Goal: Task Accomplishment & Management: Manage account settings

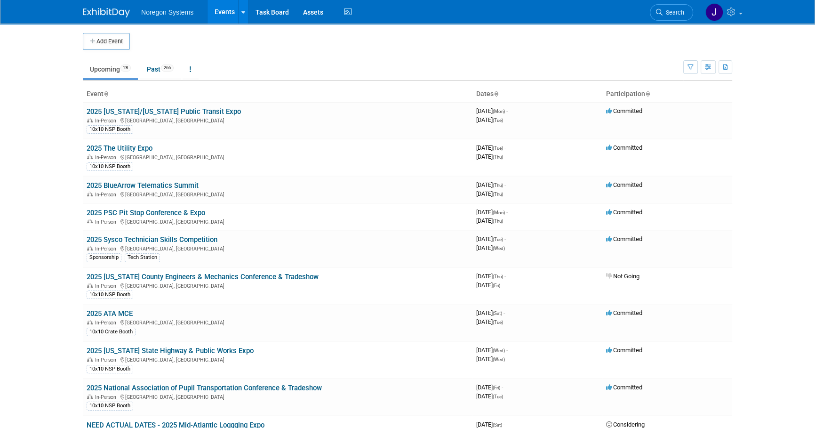
click at [52, 132] on body "Noregon Systems Events Add Event Bulk Upload Events Shareable Event Boards Rece…" at bounding box center [407, 214] width 815 height 428
click at [154, 211] on link "2025 PSC Pit Stop Conference & Expo" at bounding box center [146, 212] width 119 height 8
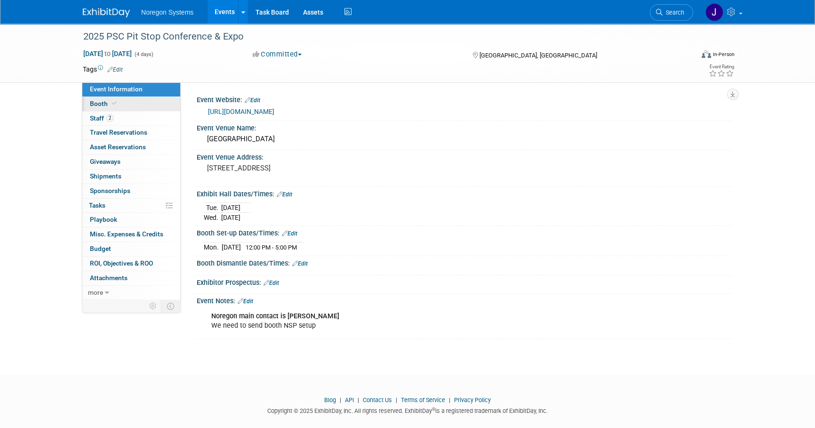
click at [157, 103] on link "Booth" at bounding box center [131, 104] width 98 height 14
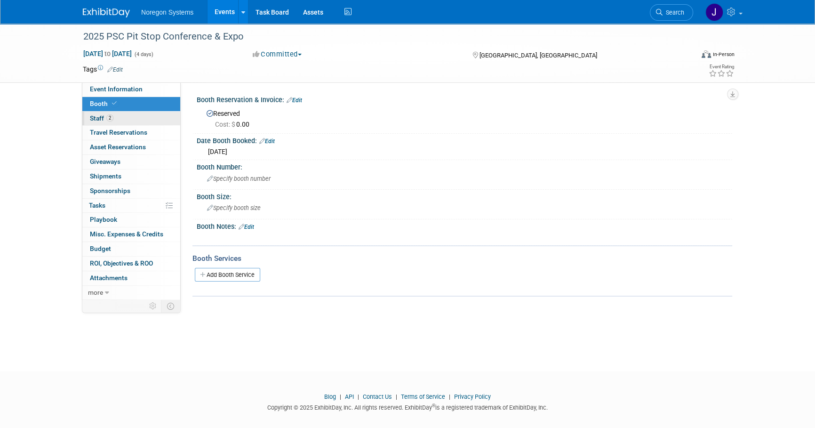
click at [119, 120] on link "2 Staff 2" at bounding box center [131, 119] width 98 height 14
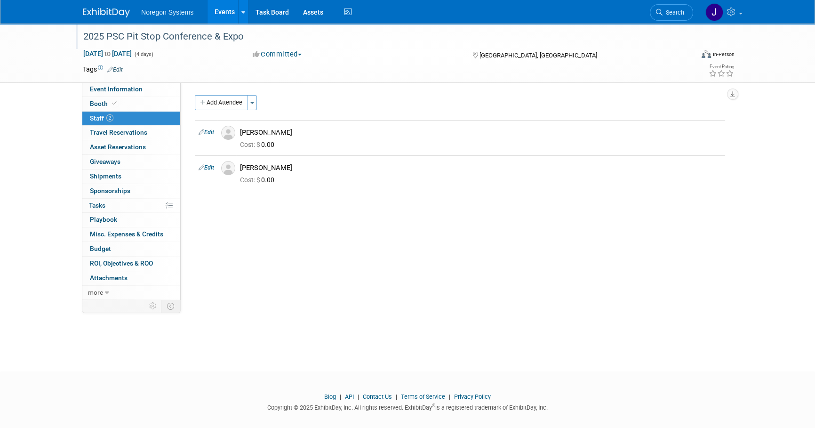
click at [218, 39] on div "2025 PSC Pit Stop Conference & Expo" at bounding box center [379, 36] width 599 height 17
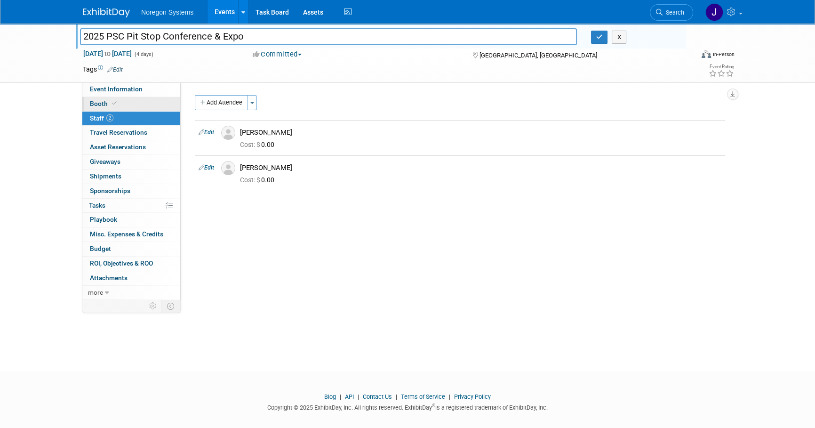
click at [162, 108] on link "Booth" at bounding box center [131, 104] width 98 height 14
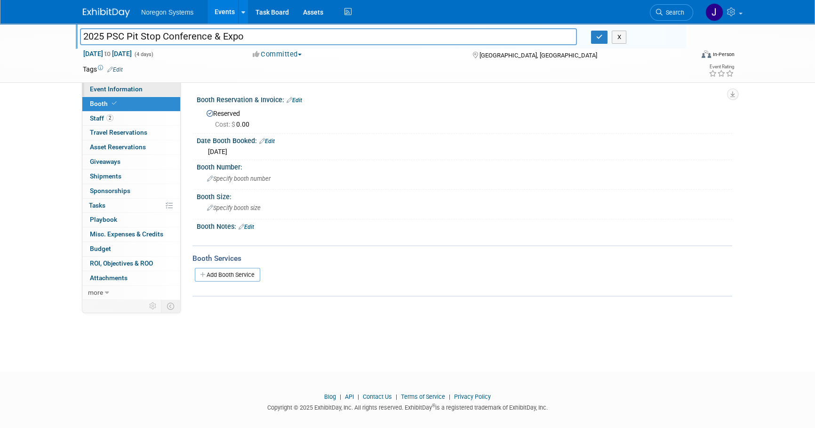
click at [167, 91] on link "Event Information" at bounding box center [131, 89] width 98 height 14
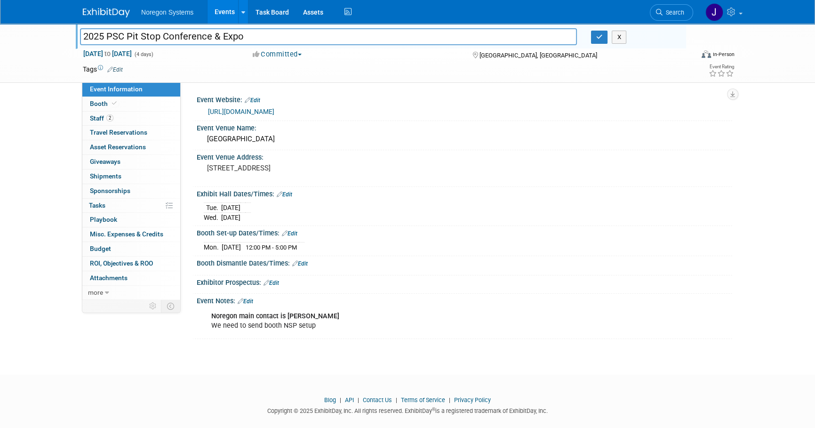
click at [93, 358] on div "2025 PSC Pit Stop Conference & Expo 2025 PSC Pit Stop Conference & Expo X Oct 1…" at bounding box center [407, 191] width 815 height 334
drag, startPoint x: 296, startPoint y: 179, endPoint x: 202, endPoint y: 180, distance: 94.1
click at [202, 180] on div "[STREET_ADDRESS]" at bounding box center [308, 172] width 223 height 23
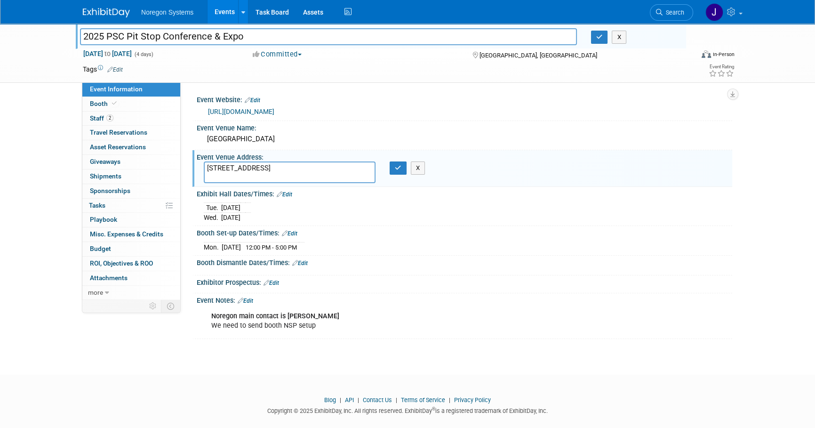
drag, startPoint x: 300, startPoint y: 182, endPoint x: 319, endPoint y: 177, distance: 19.3
click at [301, 181] on textarea "[STREET_ADDRESS]" at bounding box center [290, 172] width 172 height 22
drag, startPoint x: 248, startPoint y: 172, endPoint x: 118, endPoint y: 163, distance: 130.7
click at [118, 163] on div "Event Information Event Info Booth Booth 2 Staff 2 Staff 0 Travel Reservations …" at bounding box center [408, 181] width 664 height 315
click at [399, 171] on icon "button" at bounding box center [398, 168] width 7 height 6
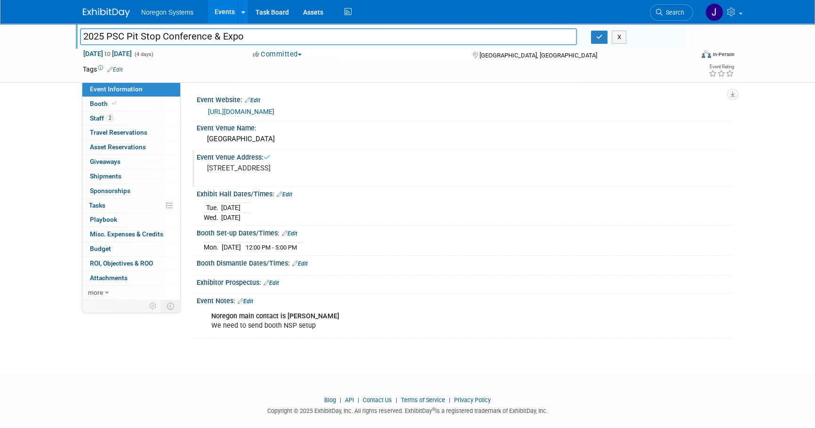
drag, startPoint x: 354, startPoint y: 253, endPoint x: 240, endPoint y: 163, distance: 145.8
click at [240, 163] on div "Event Website: Edit https://web.cvent.com/event/f2c1c974-820f-4447-91b7-ac4785e…" at bounding box center [460, 216] width 530 height 246
click at [319, 222] on div "Tue. Oct 14, 2025 Wed. Oct 15, 2025" at bounding box center [464, 211] width 521 height 22
click at [292, 198] on link "Edit" at bounding box center [285, 194] width 16 height 7
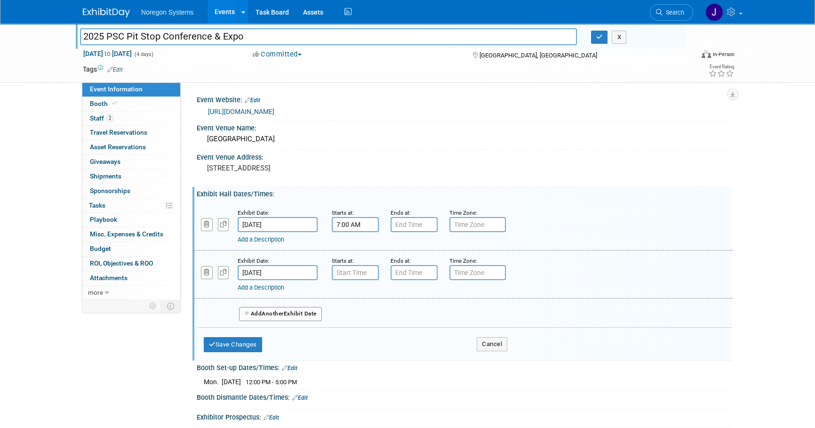
click at [357, 227] on input "7:00 AM" at bounding box center [355, 224] width 47 height 15
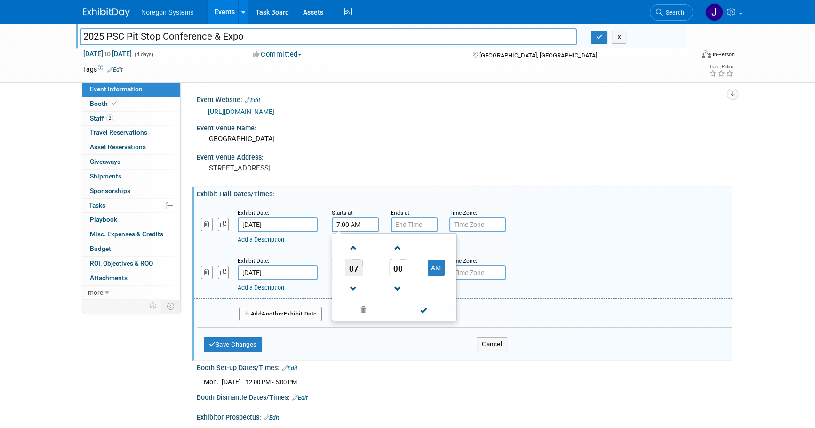
click at [354, 276] on span "07" at bounding box center [354, 267] width 18 height 17
click at [344, 306] on td "08" at bounding box center [349, 298] width 30 height 25
type input "8:00 AM"
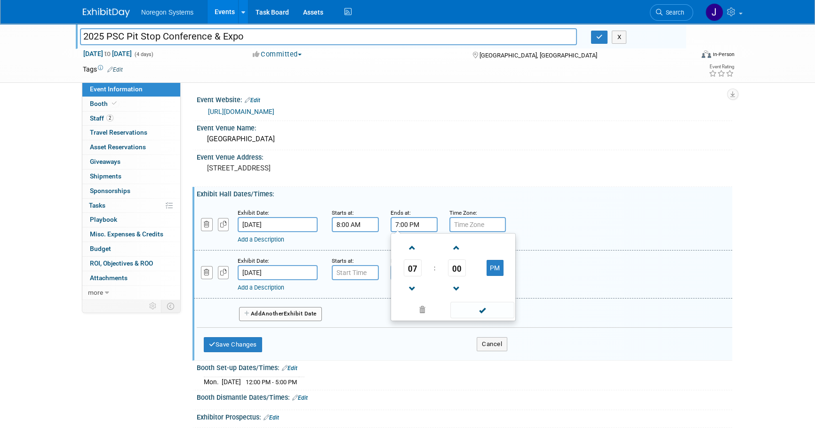
click at [418, 230] on input "7:00 PM" at bounding box center [414, 224] width 47 height 15
click at [413, 276] on span "07" at bounding box center [413, 267] width 18 height 17
click at [444, 275] on td "05" at bounding box center [438, 273] width 30 height 25
type input "5:00 PM"
click at [363, 280] on input "7:00 AM" at bounding box center [355, 272] width 47 height 15
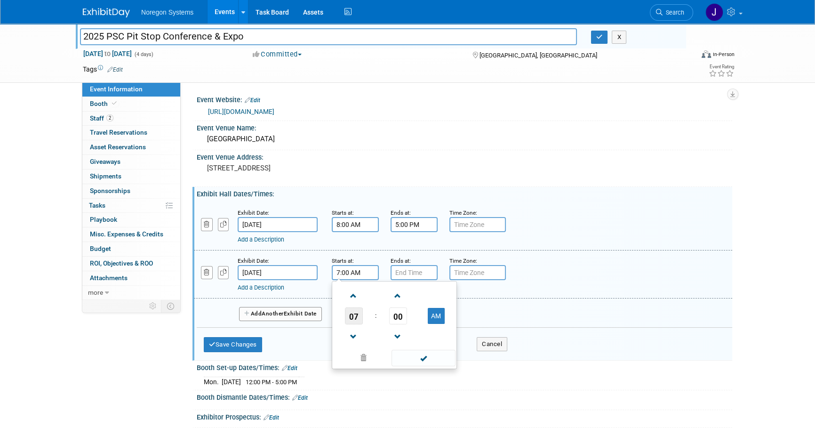
click at [353, 324] on span "07" at bounding box center [354, 315] width 18 height 17
click at [347, 354] on td "08" at bounding box center [349, 346] width 30 height 25
type input "8:00 AM"
click at [420, 280] on input "7:00 PM" at bounding box center [414, 272] width 47 height 15
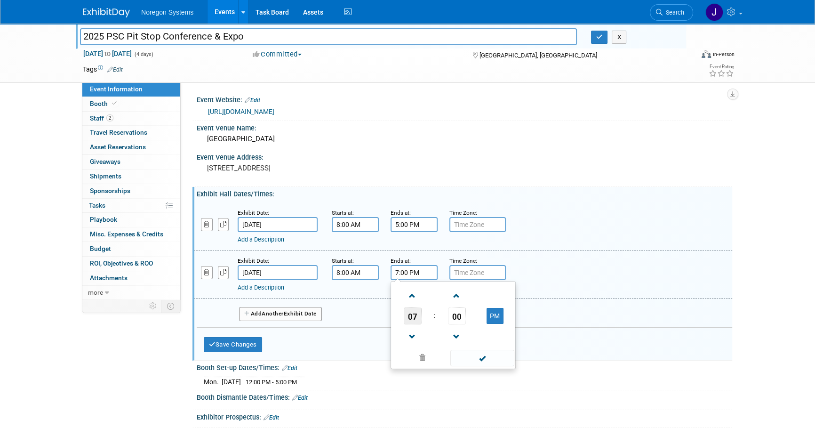
click at [418, 324] on span "07" at bounding box center [413, 315] width 18 height 17
drag, startPoint x: 439, startPoint y: 330, endPoint x: 625, endPoint y: 207, distance: 223.1
click at [444, 325] on td "05" at bounding box center [438, 321] width 30 height 25
type input "5:00 PM"
click at [625, 207] on div "Exhibit Date: Oct 14, 2025 Starts at: 8:00 AM Ends at: 5:00 PM Time Zone: Apply…" at bounding box center [465, 278] width 536 height 160
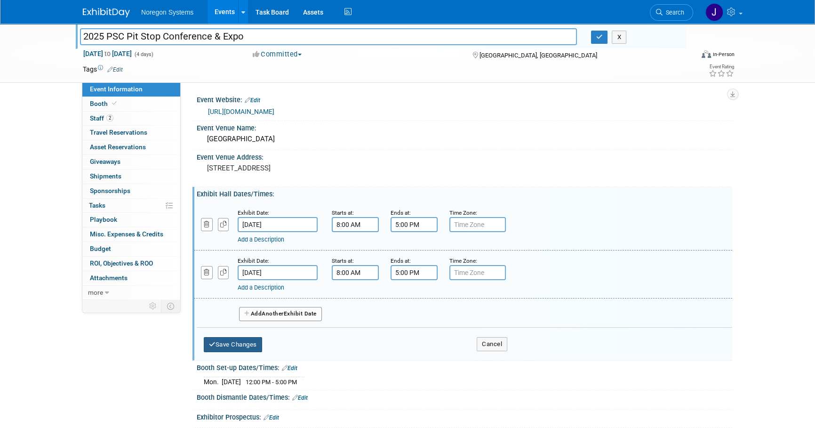
click at [250, 352] on button "Save Changes" at bounding box center [233, 344] width 58 height 15
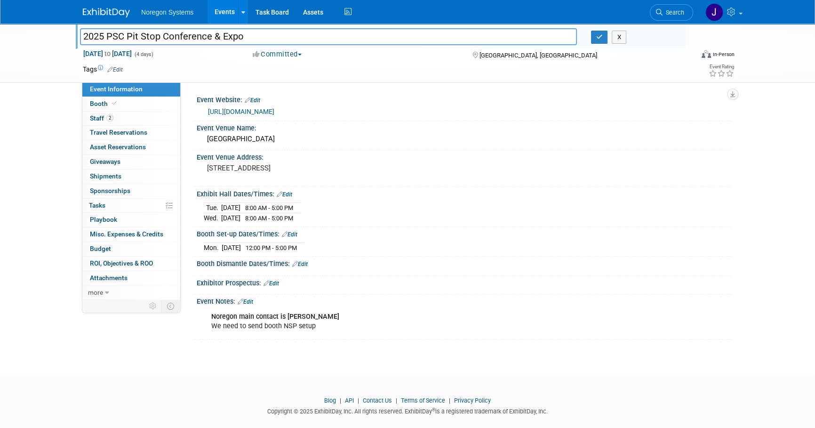
drag, startPoint x: 303, startPoint y: 251, endPoint x: 224, endPoint y: 215, distance: 85.9
click at [224, 215] on div "Event Website: Edit https://web.cvent.com/event/f2c1c974-820f-4447-91b7-ac4785e…" at bounding box center [460, 216] width 530 height 247
click at [388, 239] on div "Booth Set-up Dates/Times: Edit" at bounding box center [465, 233] width 536 height 12
drag, startPoint x: 396, startPoint y: 255, endPoint x: 195, endPoint y: 99, distance: 254.6
click at [195, 99] on div "Event Website: Edit https://web.cvent.com/event/f2c1c974-820f-4447-91b7-ac4785e…" at bounding box center [460, 216] width 530 height 247
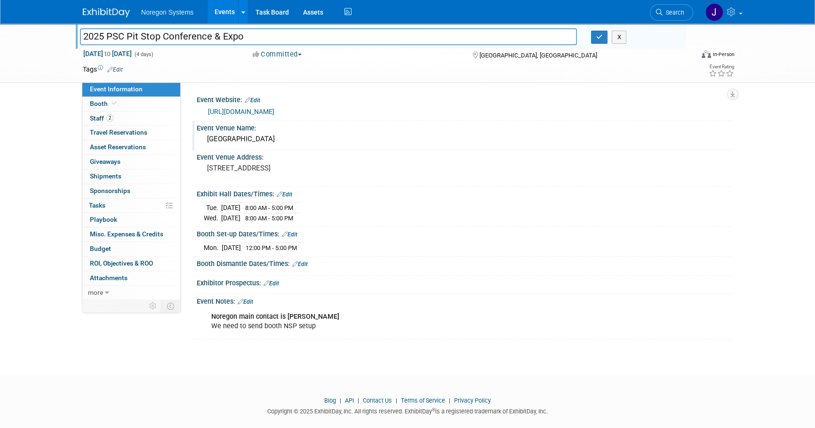
copy div "Event Website: Edit https://web.cvent.com/event/f2c1c974-820f-4447-91b7-ac4785e…"
click at [443, 146] on div "[GEOGRAPHIC_DATA]" at bounding box center [464, 139] width 521 height 15
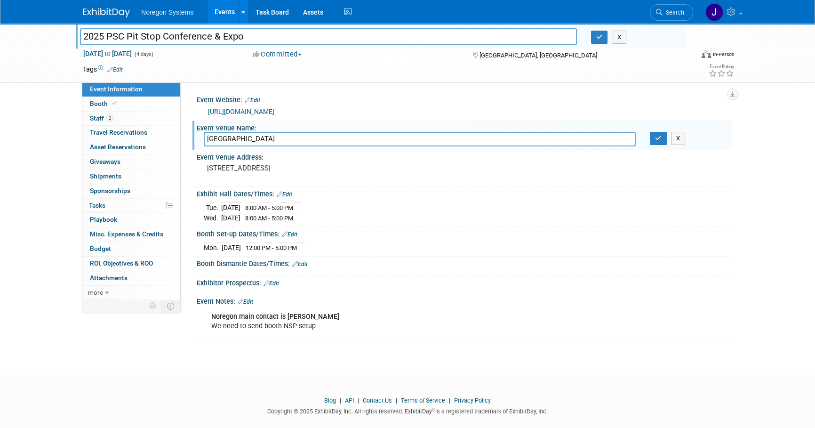
click at [274, 112] on link "[URL][DOMAIN_NAME]" at bounding box center [241, 112] width 66 height 8
click at [657, 141] on icon "button" at bounding box center [658, 138] width 7 height 6
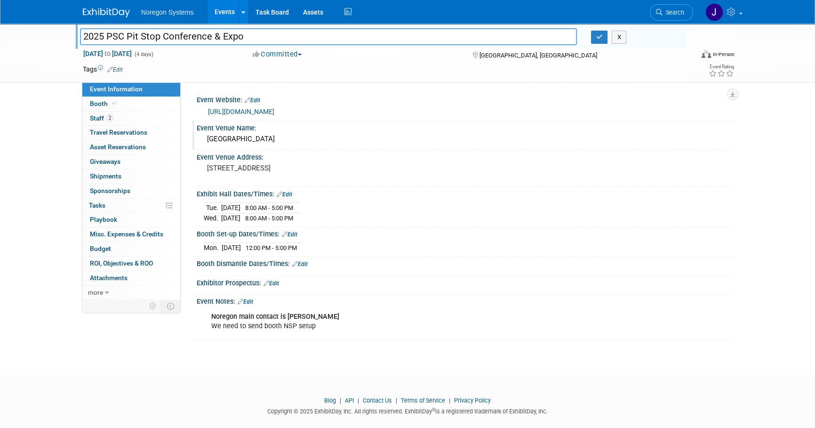
drag, startPoint x: 293, startPoint y: 148, endPoint x: 204, endPoint y: 151, distance: 89.0
click at [204, 146] on div "[GEOGRAPHIC_DATA]" at bounding box center [464, 139] width 521 height 15
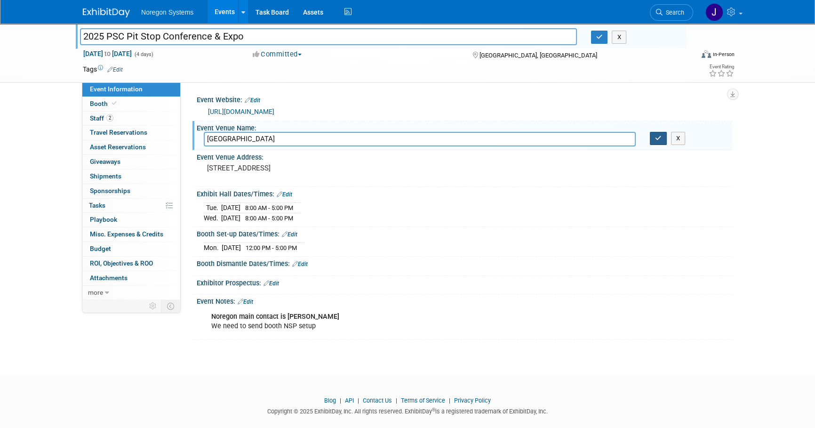
click at [661, 141] on icon "button" at bounding box center [658, 138] width 7 height 6
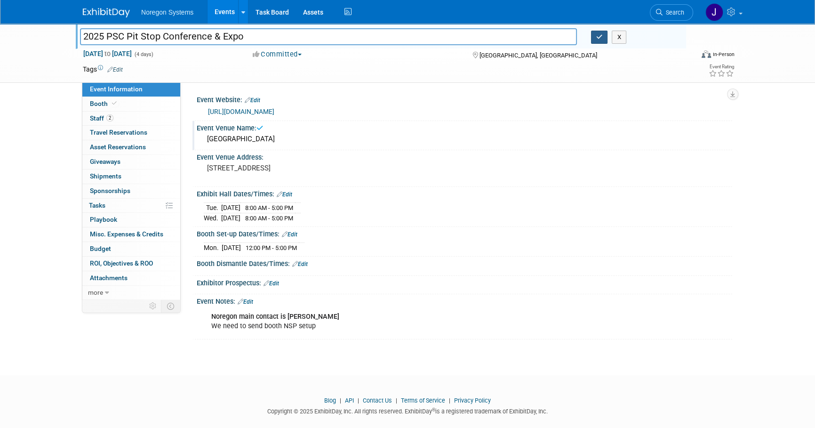
click at [601, 35] on icon "button" at bounding box center [599, 37] width 7 height 6
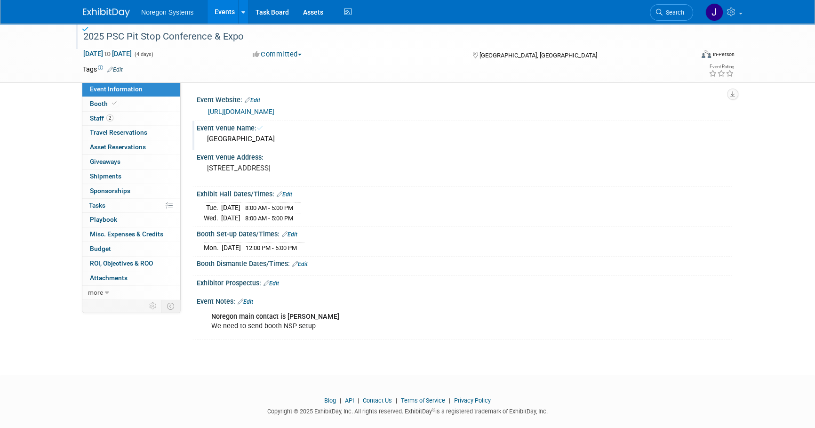
click at [104, 12] on img at bounding box center [106, 12] width 47 height 9
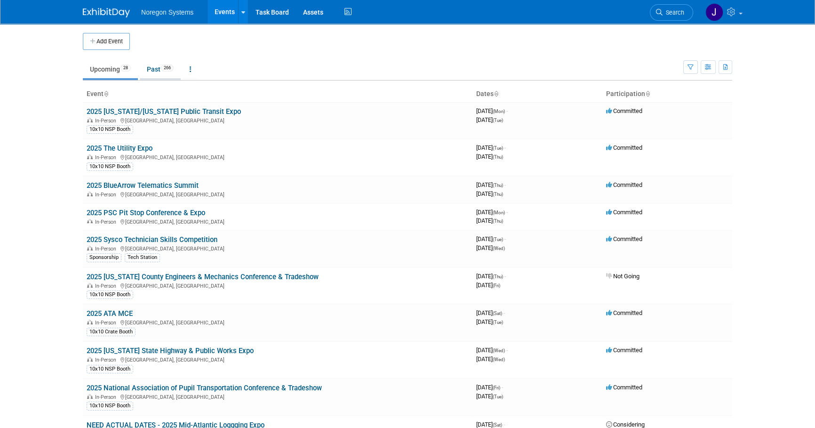
click at [151, 71] on link "Past 266" at bounding box center [160, 69] width 41 height 18
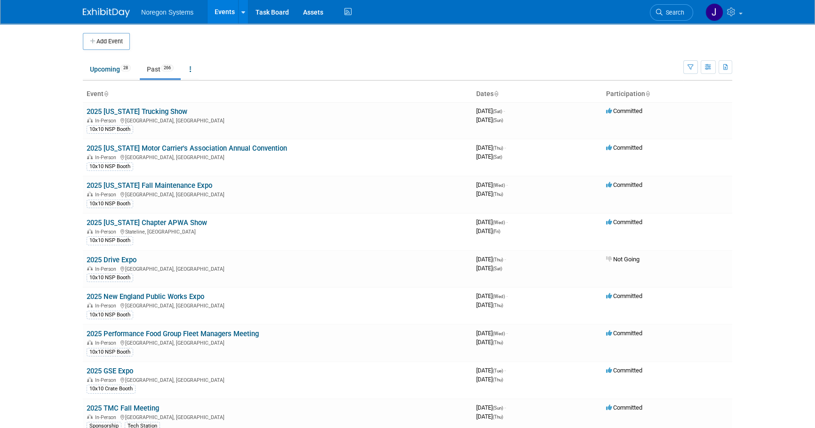
click at [50, 80] on body "Noregon Systems Events Add Event Bulk Upload Events Shareable Event Boards Rece…" at bounding box center [407, 214] width 815 height 428
click at [97, 70] on link "Upcoming 28" at bounding box center [110, 69] width 55 height 18
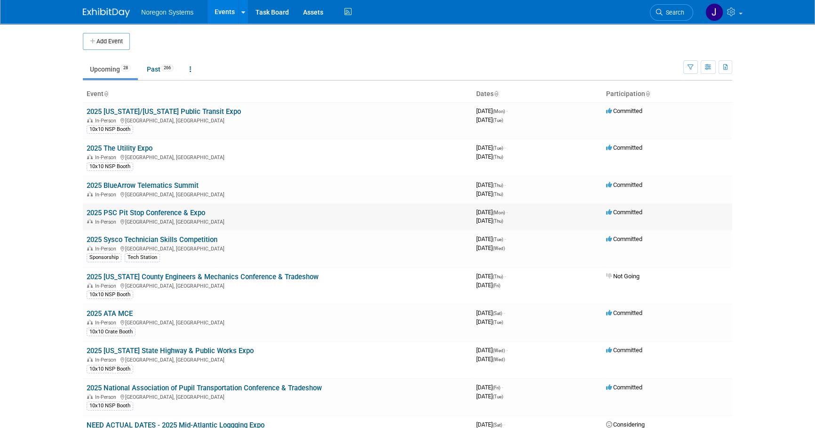
click at [137, 212] on link "2025 PSC Pit Stop Conference & Expo" at bounding box center [146, 212] width 119 height 8
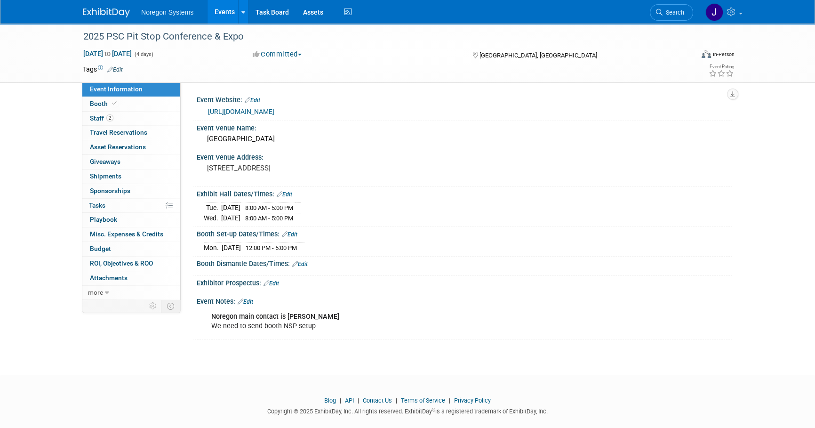
click at [274, 112] on link "[URL][DOMAIN_NAME]" at bounding box center [241, 112] width 66 height 8
click at [422, 199] on div "Exhibit Hall Dates/Times: Edit" at bounding box center [465, 193] width 536 height 12
click at [284, 198] on link "Edit" at bounding box center [285, 194] width 16 height 7
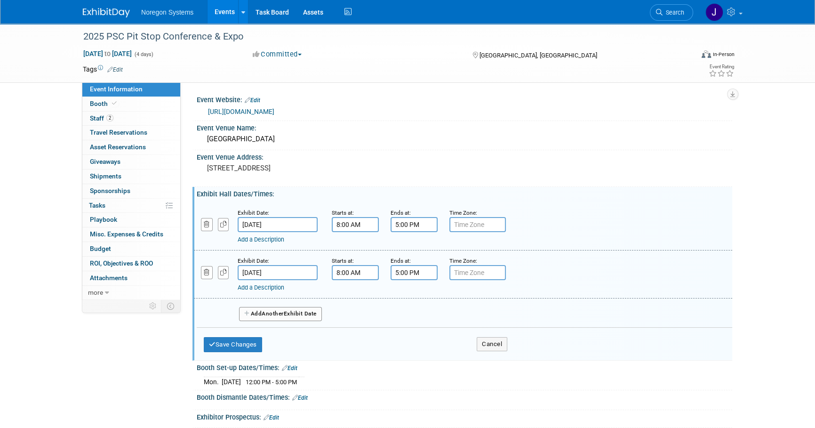
click at [361, 232] on input "8:00 AM" at bounding box center [355, 224] width 47 height 15
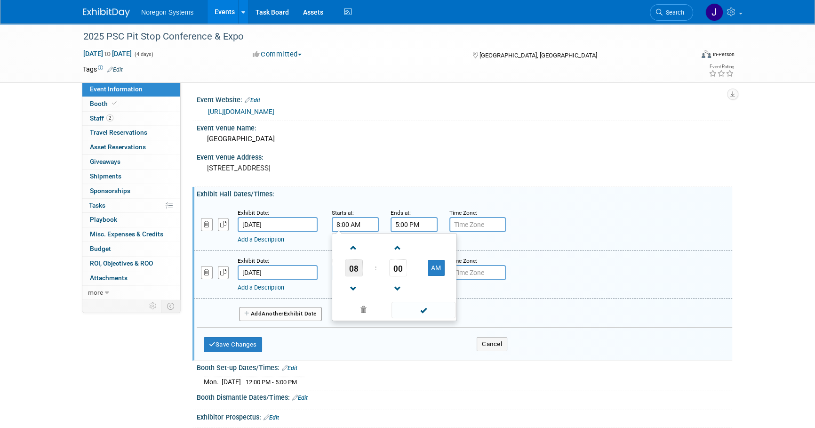
click at [353, 276] on span "08" at bounding box center [354, 267] width 18 height 17
click at [410, 306] on td "10" at bounding box center [409, 298] width 30 height 25
click at [405, 275] on span "00" at bounding box center [398, 267] width 18 height 17
click at [407, 278] on td "30" at bounding box center [409, 273] width 30 height 25
type input "10:30 AM"
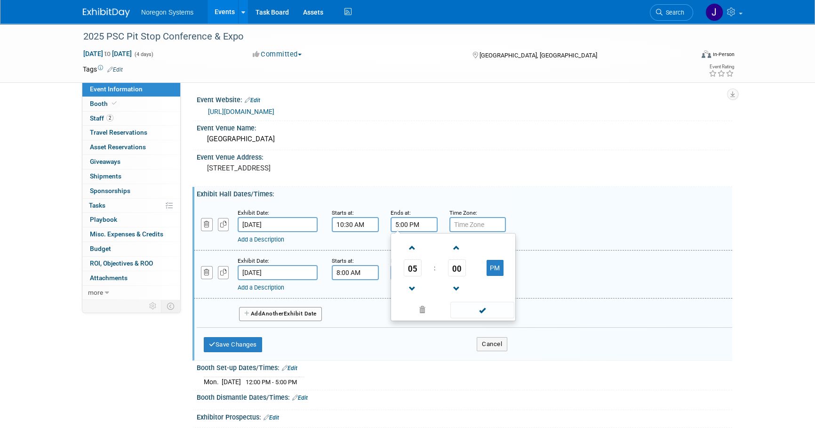
click at [408, 232] on input "5:00 PM" at bounding box center [414, 224] width 47 height 15
click at [409, 272] on span "05" at bounding box center [413, 267] width 18 height 17
drag, startPoint x: 405, startPoint y: 264, endPoint x: 465, endPoint y: 243, distance: 62.8
click at [406, 261] on td "12" at bounding box center [408, 247] width 30 height 25
type input "12:00 PM"
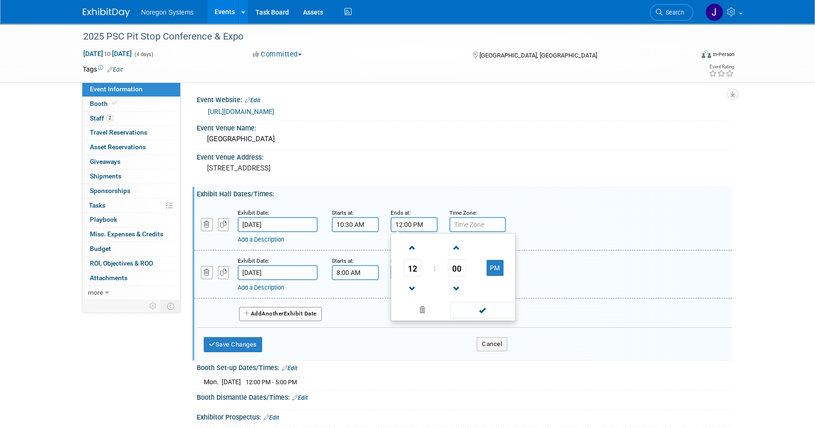
click at [491, 207] on div "Exhibit Date: [DATE] Starts at: 10:30 AM Ends at: 12:00 PM 12 : 00 PM 12 01 02 …" at bounding box center [465, 278] width 536 height 160
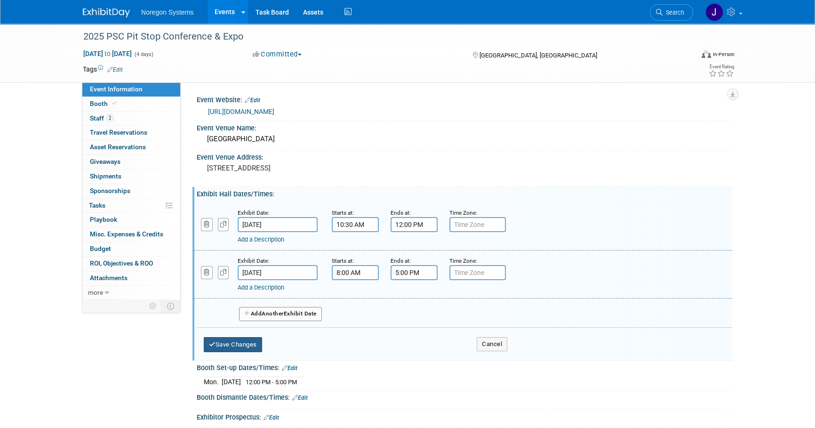
click at [259, 349] on button "Save Changes" at bounding box center [233, 344] width 58 height 15
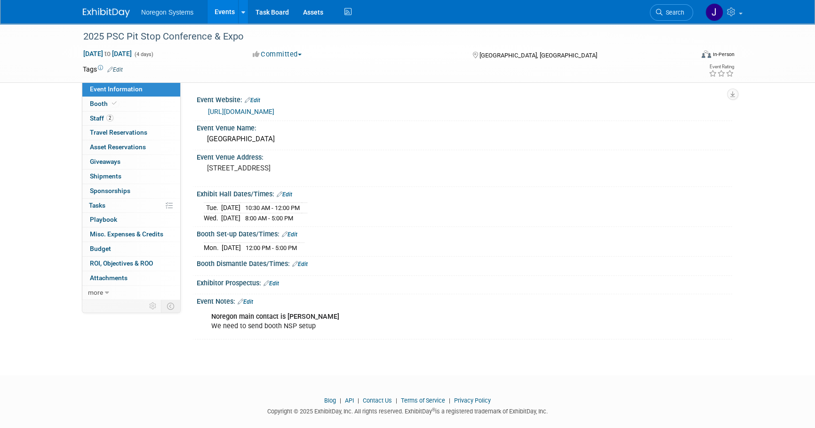
click at [289, 198] on link "Edit" at bounding box center [285, 194] width 16 height 7
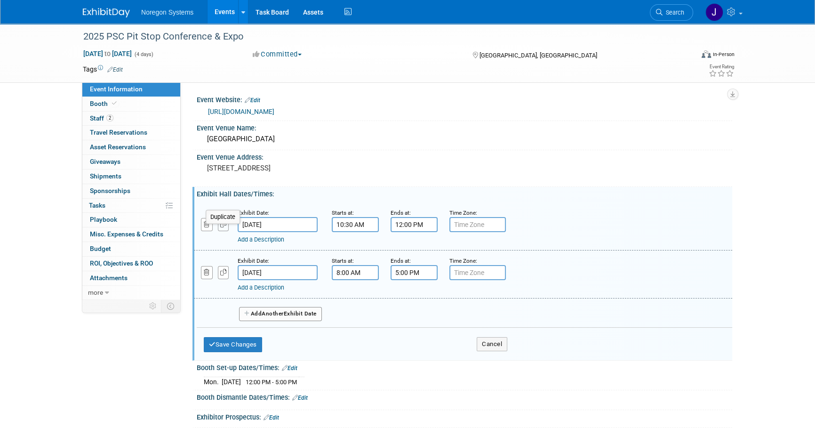
click at [221, 227] on icon "button" at bounding box center [223, 224] width 7 height 6
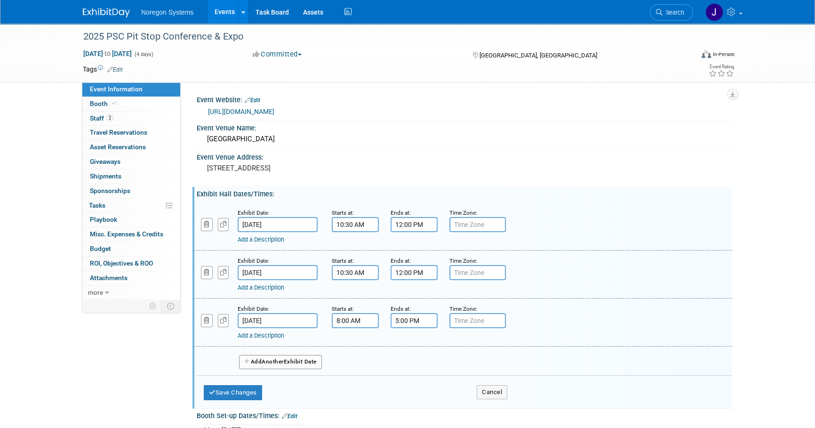
click at [371, 280] on input "10:30 AM" at bounding box center [355, 272] width 47 height 15
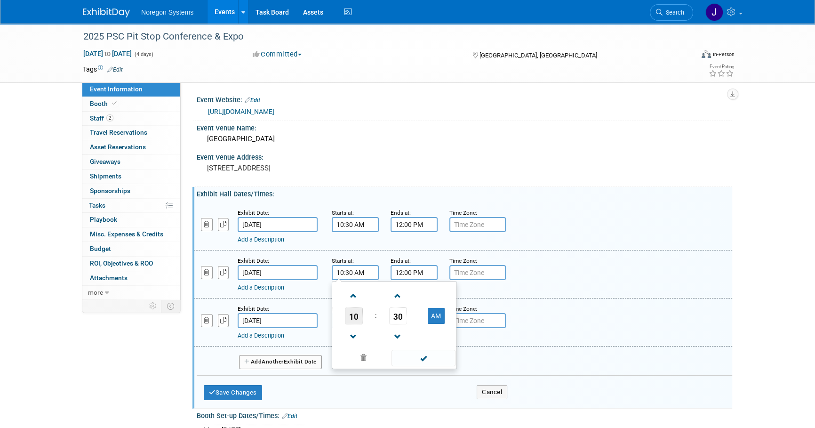
click at [359, 324] on span "10" at bounding box center [354, 315] width 18 height 17
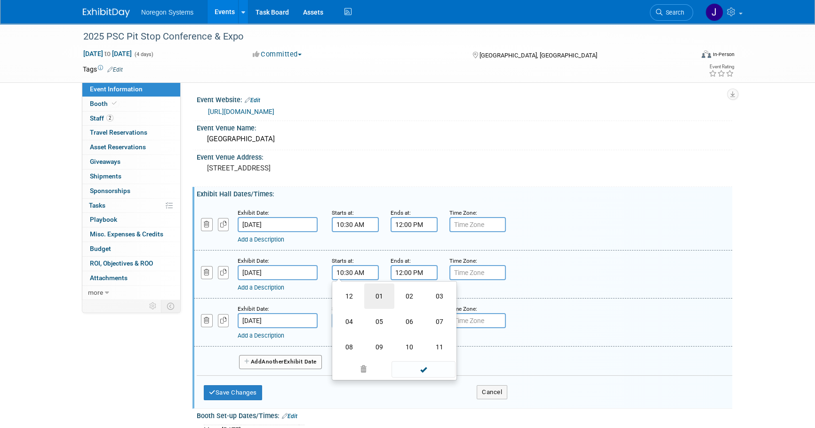
click at [381, 305] on td "01" at bounding box center [379, 295] width 30 height 25
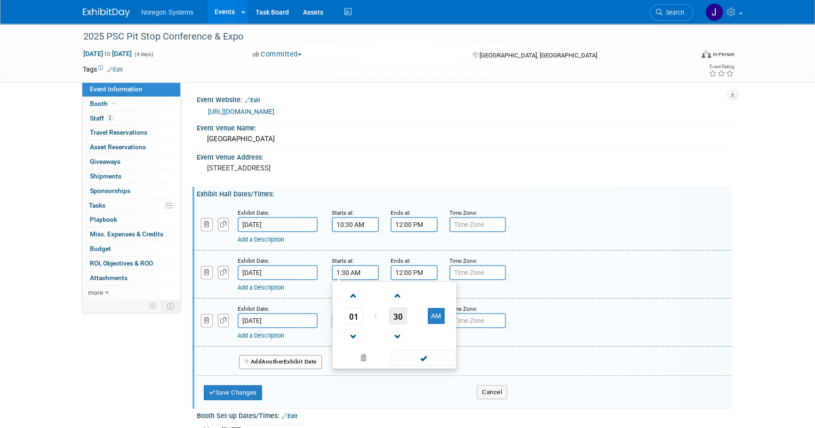
click at [395, 324] on span "30" at bounding box center [398, 315] width 18 height 17
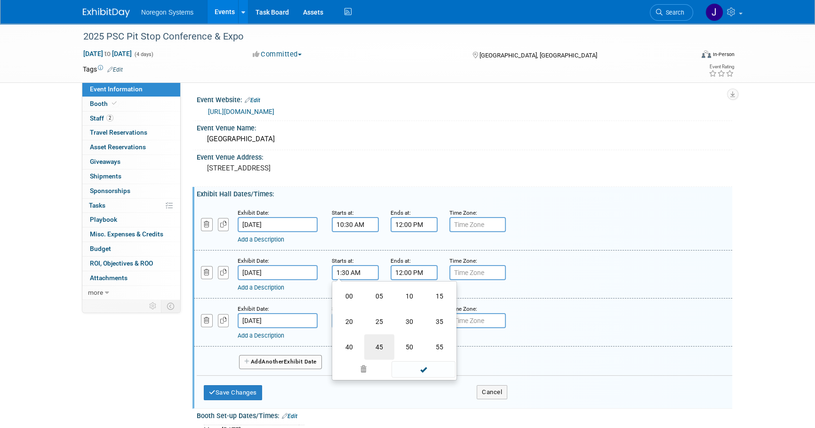
click at [377, 356] on td "45" at bounding box center [379, 346] width 30 height 25
type input "1:45 AM"
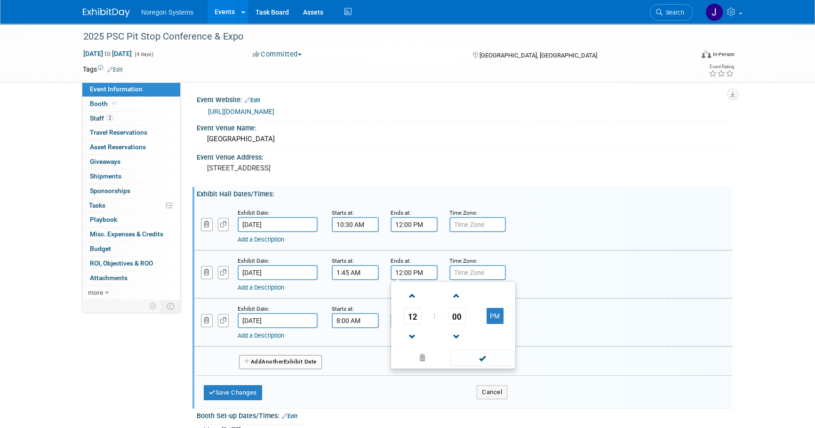
click at [426, 280] on input "12:00 PM" at bounding box center [414, 272] width 47 height 15
click at [414, 324] on span "12" at bounding box center [413, 315] width 18 height 17
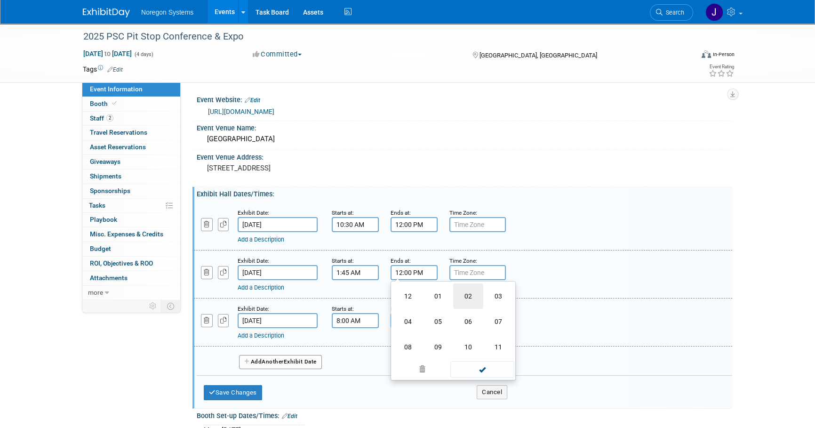
click at [466, 306] on td "02" at bounding box center [468, 295] width 30 height 25
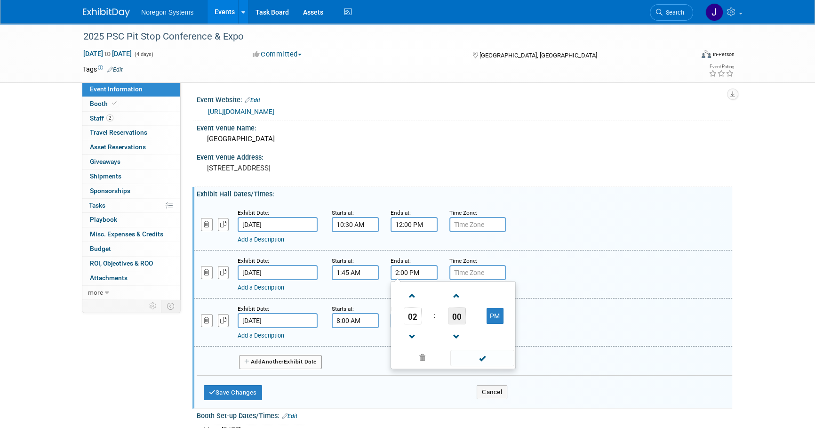
click at [456, 324] on span "00" at bounding box center [457, 315] width 18 height 17
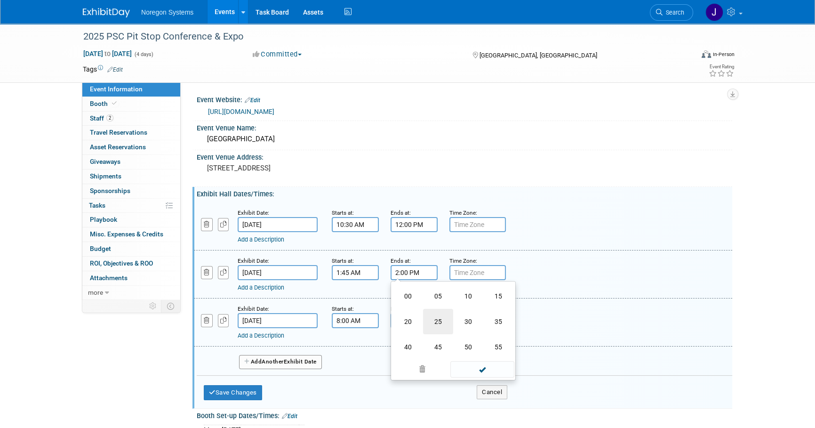
click at [435, 329] on td "25" at bounding box center [438, 321] width 30 height 25
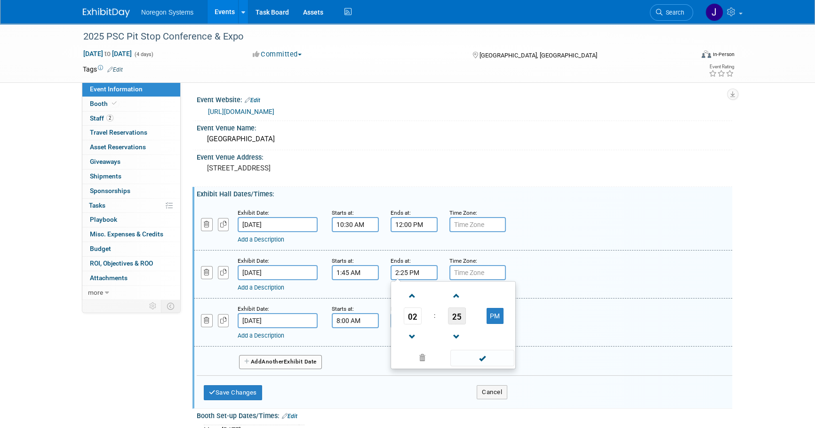
click at [460, 324] on span "25" at bounding box center [457, 315] width 18 height 17
drag, startPoint x: 445, startPoint y: 355, endPoint x: 476, endPoint y: 336, distance: 36.3
click at [445, 354] on td "45" at bounding box center [438, 346] width 30 height 25
type input "2:45 PM"
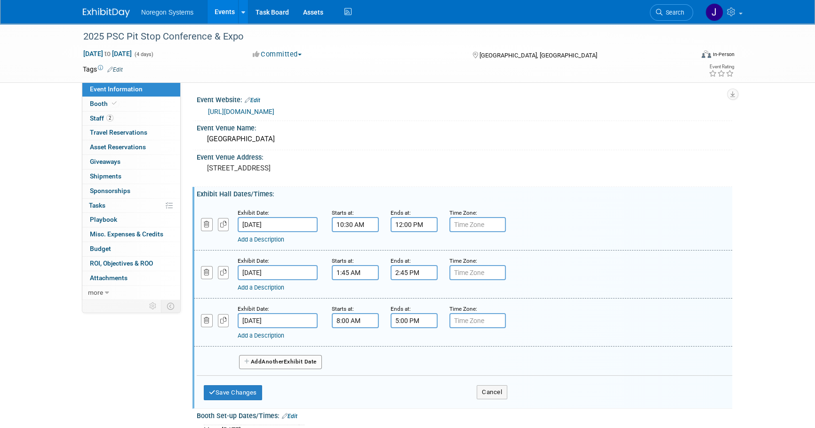
click at [569, 278] on div "Add a Description Description:" at bounding box center [463, 274] width 553 height 36
click at [429, 232] on input "12:00 PM" at bounding box center [414, 224] width 47 height 15
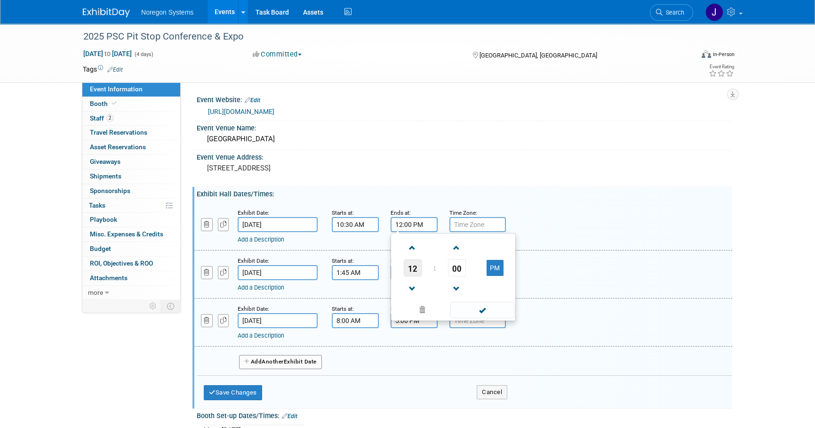
click at [411, 276] on span "12" at bounding box center [413, 267] width 18 height 17
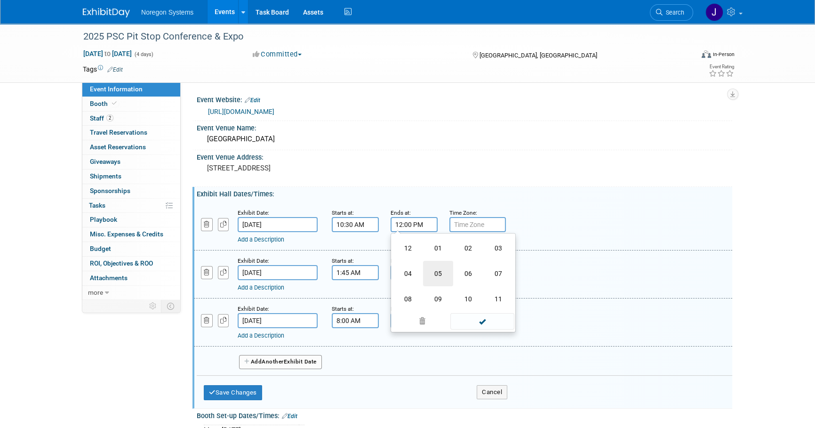
drag, startPoint x: 435, startPoint y: 281, endPoint x: 492, endPoint y: 264, distance: 59.4
click at [435, 281] on td "05" at bounding box center [438, 273] width 30 height 25
type input "5:00 PM"
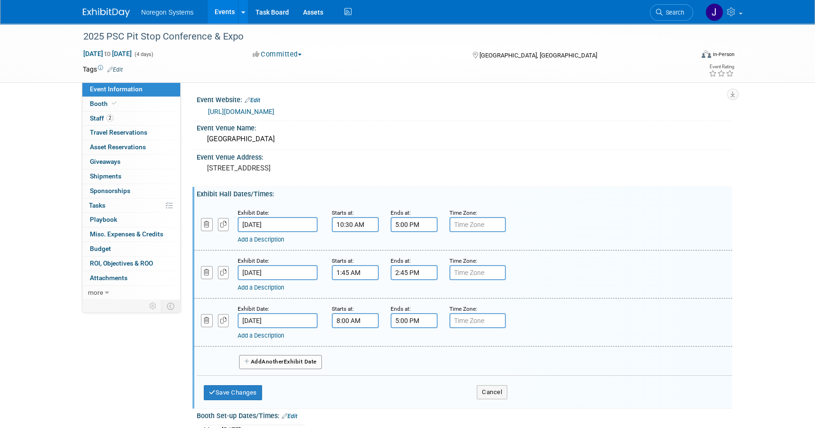
click at [572, 218] on div "Add a Description Description:" at bounding box center [463, 226] width 553 height 36
click at [207, 275] on icon "button" at bounding box center [207, 272] width 6 height 6
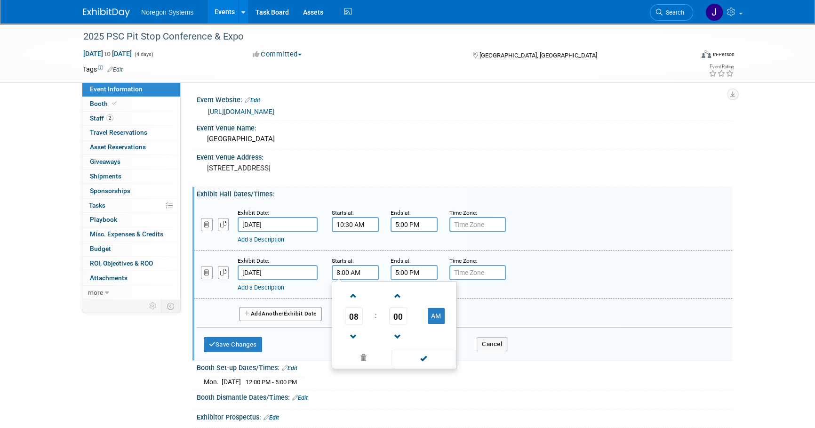
click at [367, 280] on input "8:00 AM" at bounding box center [355, 272] width 47 height 15
click at [353, 324] on span "08" at bounding box center [354, 315] width 18 height 17
click at [377, 357] on td "09" at bounding box center [379, 346] width 30 height 25
click at [400, 324] on span "00" at bounding box center [398, 315] width 18 height 17
click at [376, 349] on td "45" at bounding box center [379, 346] width 30 height 25
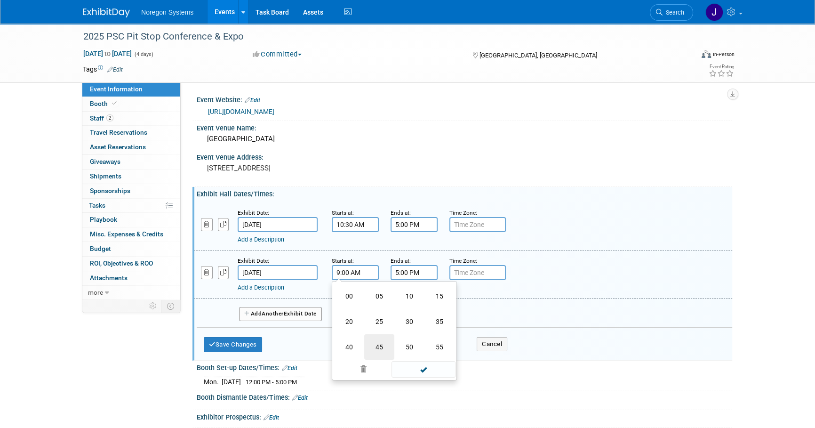
type input "9:45 AM"
click at [563, 292] on div "Add a Description" at bounding box center [439, 287] width 402 height 8
click at [418, 277] on input "5:00 PM" at bounding box center [414, 272] width 47 height 15
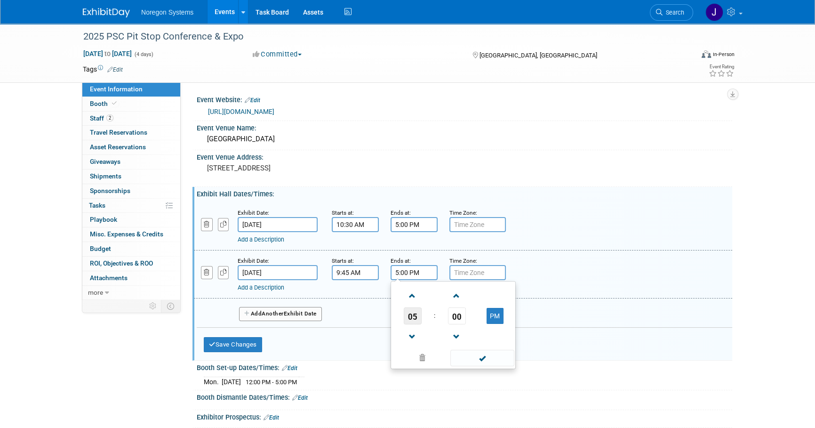
click at [413, 324] on span "05" at bounding box center [413, 315] width 18 height 17
click at [494, 305] on td "03" at bounding box center [498, 295] width 30 height 25
click at [457, 324] on span "00" at bounding box center [457, 315] width 18 height 17
drag, startPoint x: 473, startPoint y: 335, endPoint x: 571, endPoint y: 295, distance: 106.4
click at [474, 334] on td "30" at bounding box center [468, 321] width 30 height 25
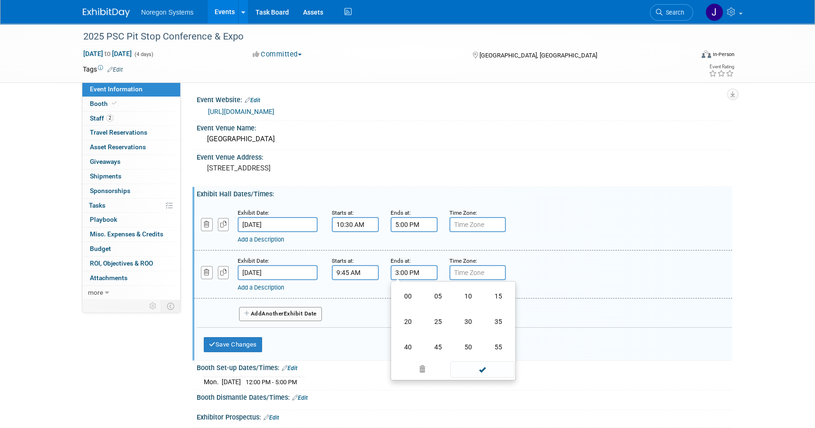
type input "3:30 PM"
click at [579, 289] on div "Add a Description Description:" at bounding box center [439, 286] width 402 height 12
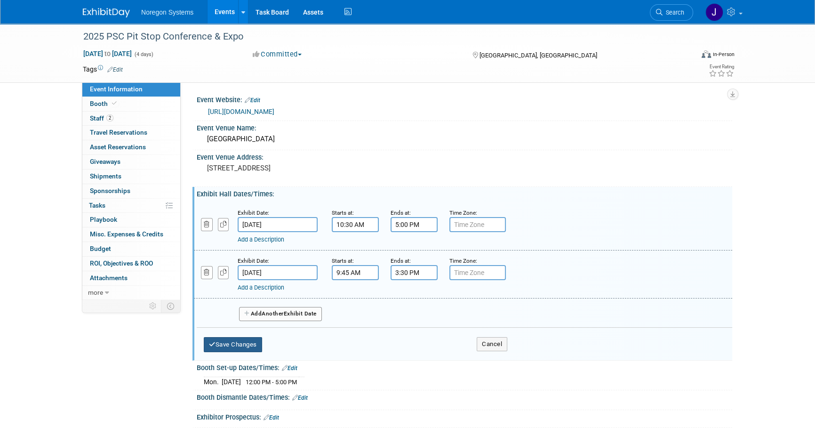
click at [254, 352] on button "Save Changes" at bounding box center [233, 344] width 58 height 15
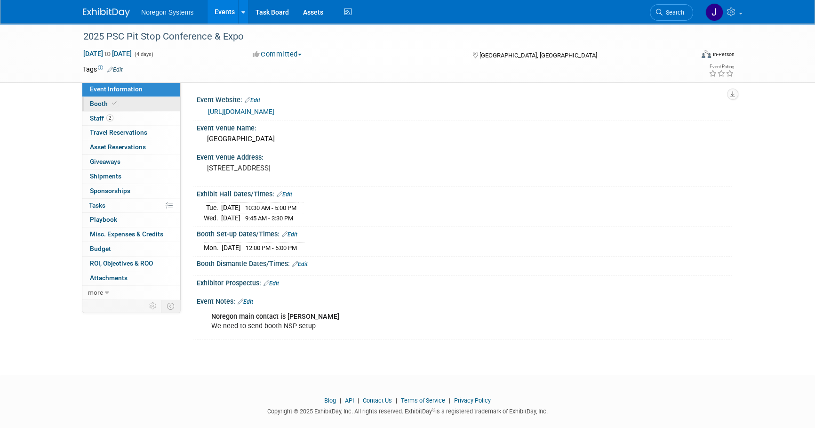
click at [133, 103] on link "Booth" at bounding box center [131, 104] width 98 height 14
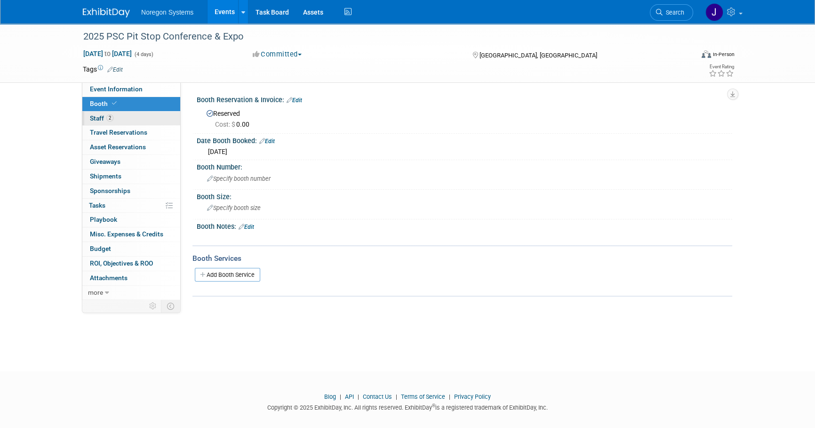
click at [166, 117] on link "2 Staff 2" at bounding box center [131, 119] width 98 height 14
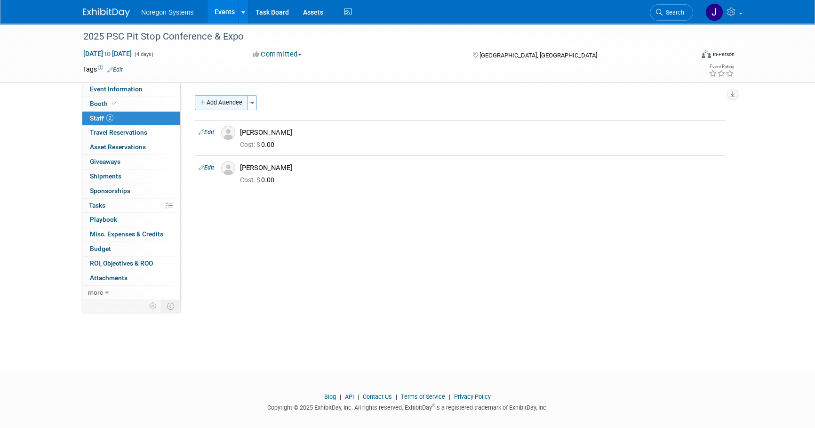
click at [233, 102] on button "Add Attendee" at bounding box center [221, 102] width 53 height 15
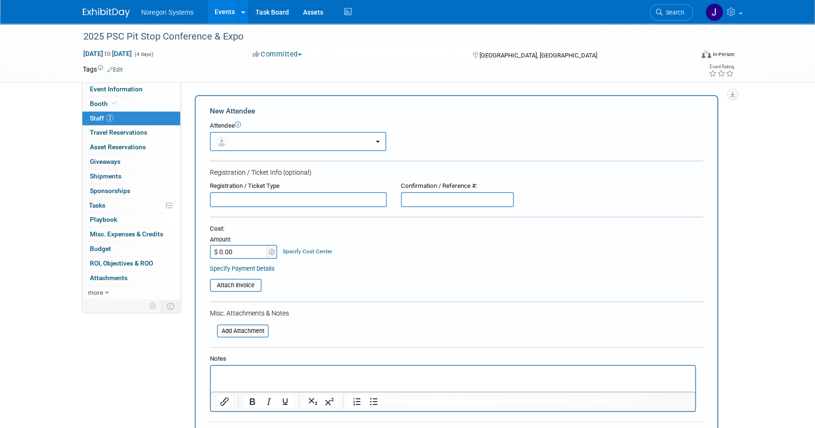
click at [284, 143] on button "button" at bounding box center [298, 141] width 176 height 19
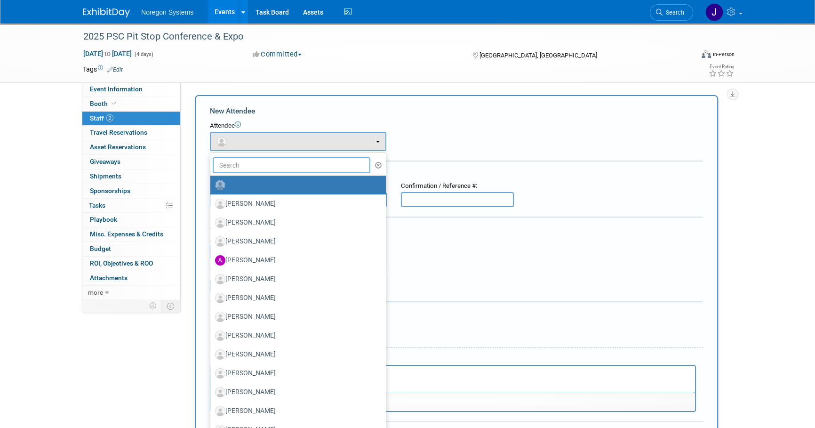
click at [289, 167] on input "text" at bounding box center [292, 165] width 158 height 16
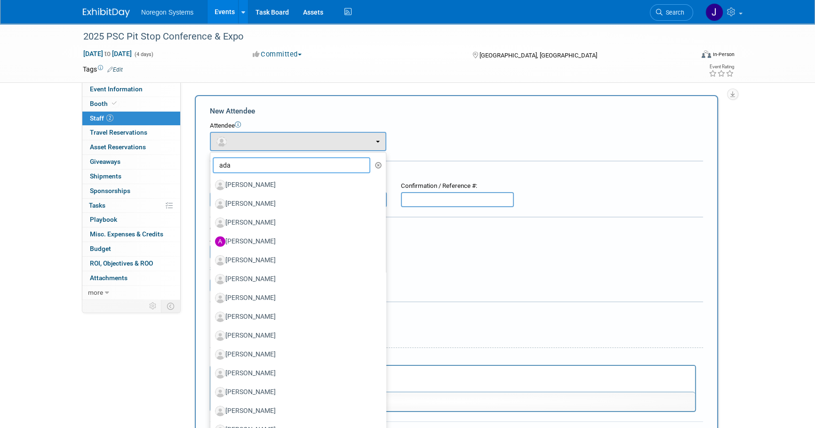
type input "[PERSON_NAME]"
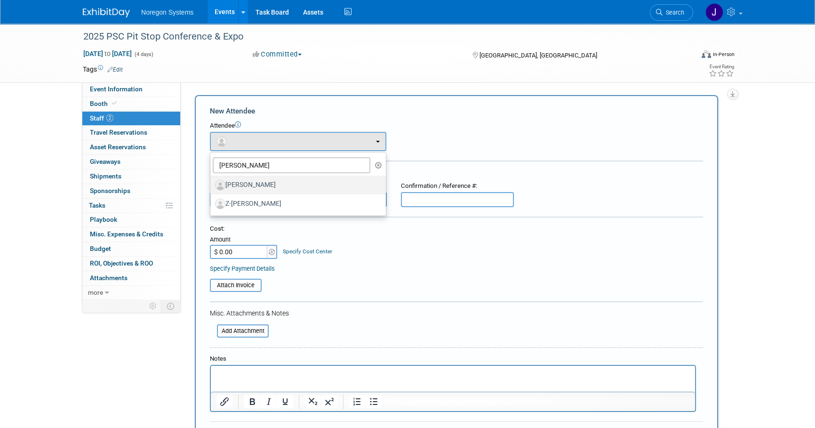
click at [288, 187] on label "[PERSON_NAME]" at bounding box center [295, 184] width 161 height 15
click at [212, 187] on input "[PERSON_NAME]" at bounding box center [209, 184] width 6 height 6
select select "033e385e-0693-47ca-bb89-6a163b6b6c80"
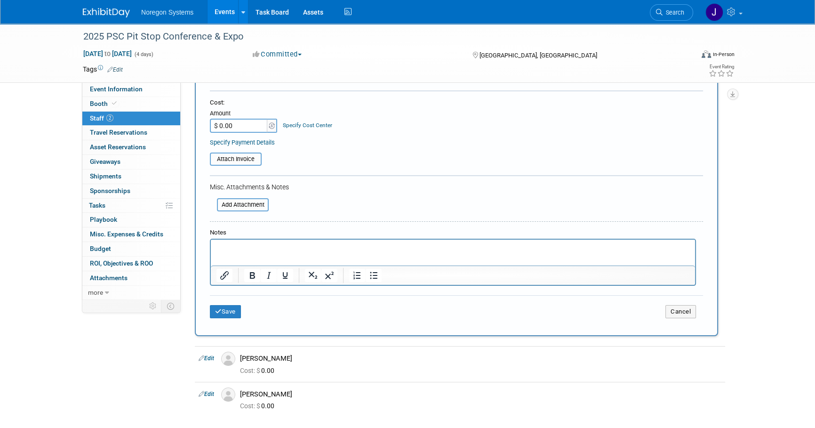
scroll to position [171, 0]
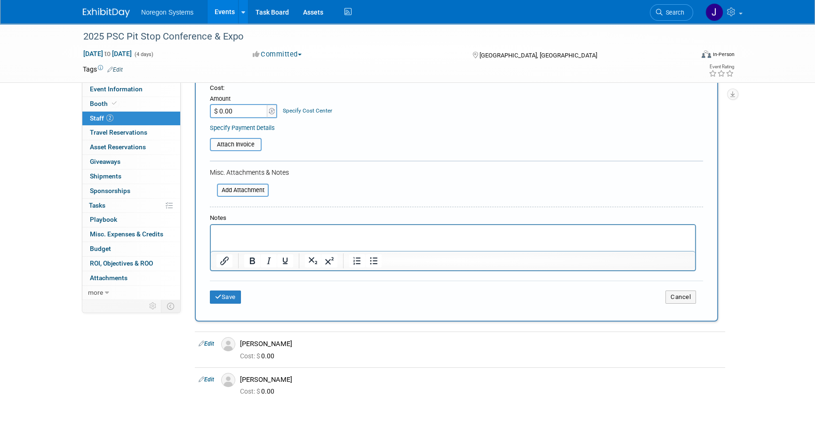
click at [235, 336] on tr "Edit [PERSON_NAME]" at bounding box center [460, 348] width 530 height 35
click at [230, 297] on button "Save" at bounding box center [225, 296] width 31 height 13
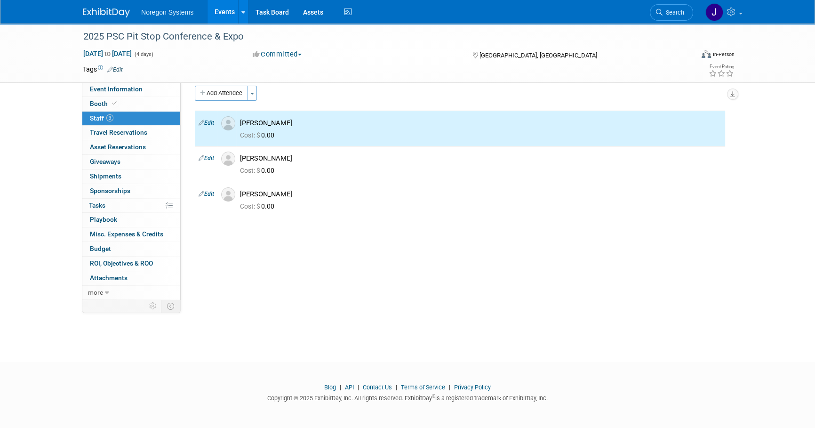
scroll to position [0, 0]
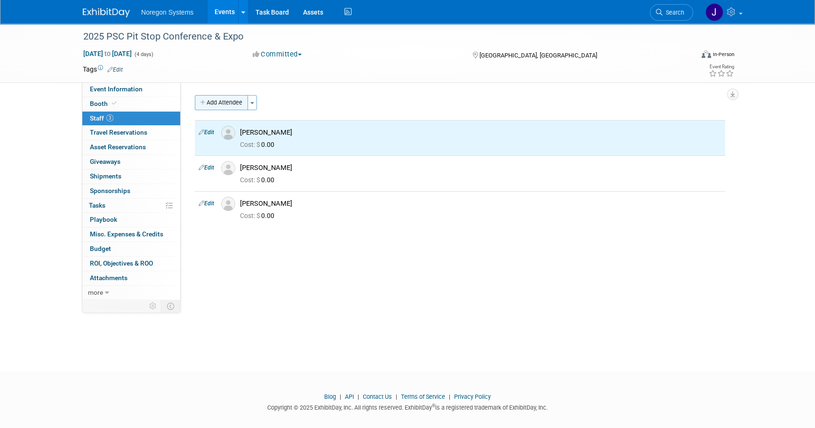
click at [232, 106] on button "Add Attendee" at bounding box center [221, 102] width 53 height 15
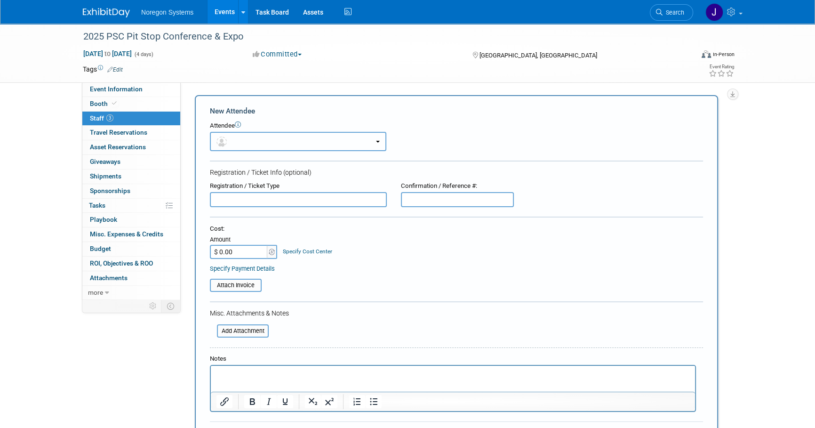
click at [282, 141] on button "button" at bounding box center [298, 141] width 176 height 19
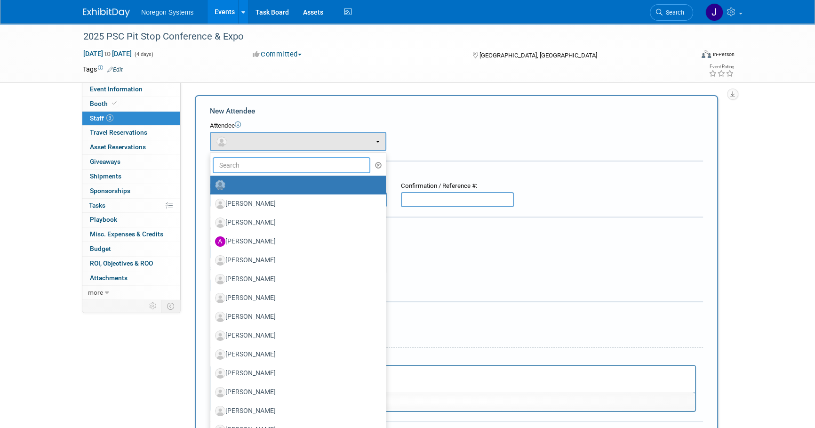
click at [297, 168] on input "text" at bounding box center [292, 165] width 158 height 16
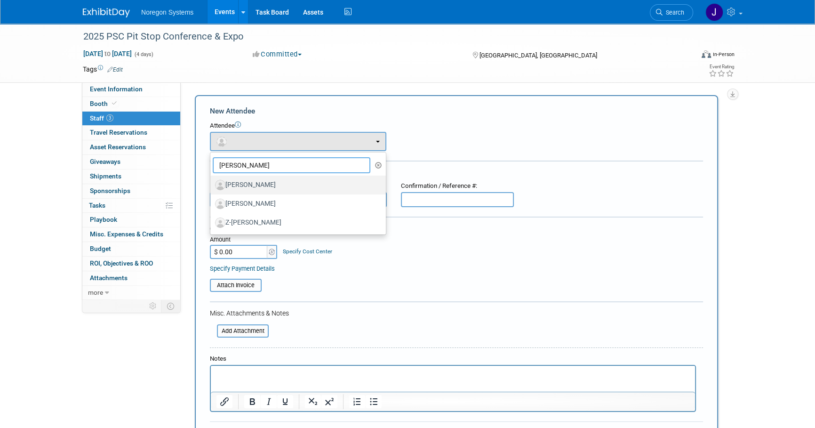
type input "[PERSON_NAME]"
click at [294, 188] on label "[PERSON_NAME]" at bounding box center [295, 184] width 161 height 15
click at [212, 187] on input "[PERSON_NAME]" at bounding box center [209, 184] width 6 height 6
select select "44f7d3dd-30cd-48b8-916e-c6485ff75a81"
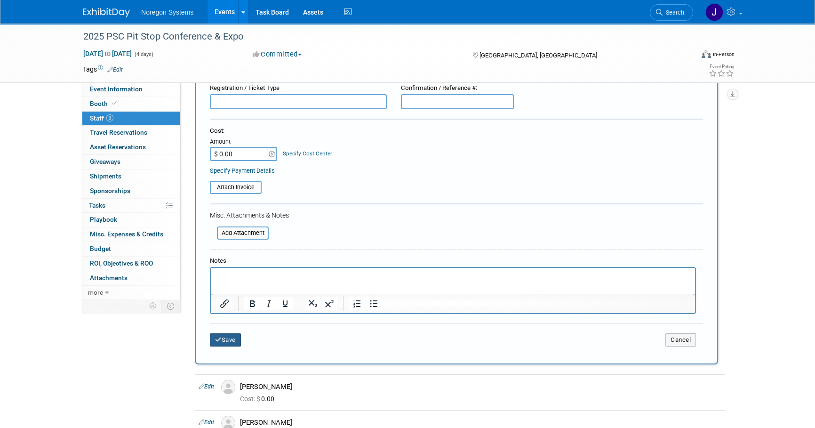
click at [221, 340] on button "Save" at bounding box center [225, 339] width 31 height 13
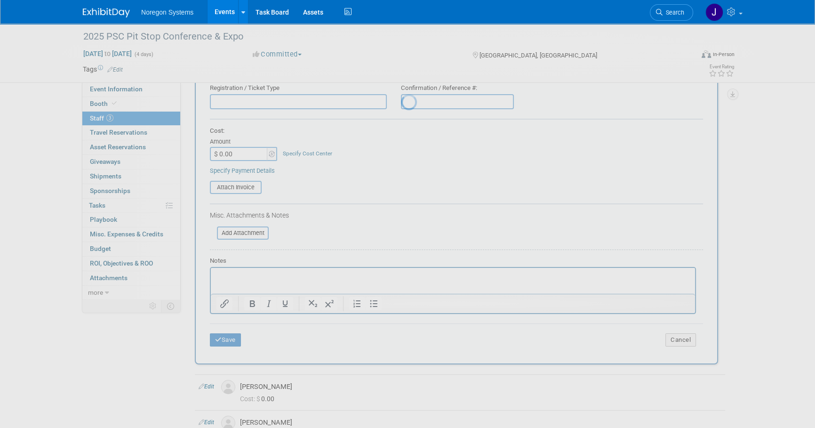
scroll to position [9, 0]
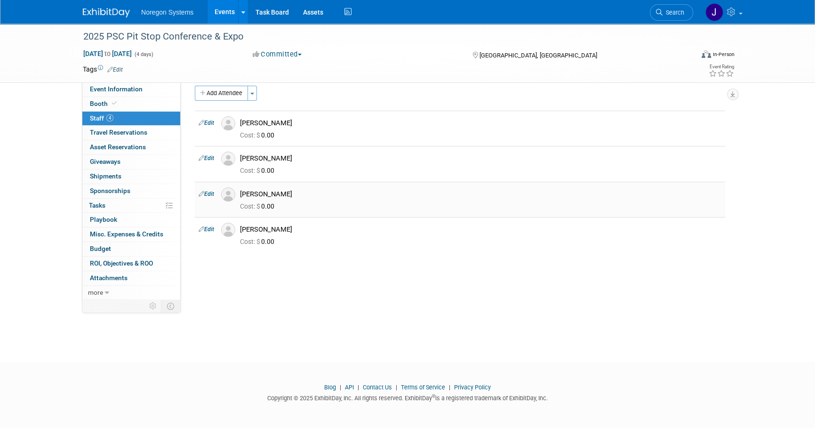
click at [212, 193] on link "Edit" at bounding box center [207, 194] width 16 height 7
select select "04668c99-a962-468d-873c-232382f56087"
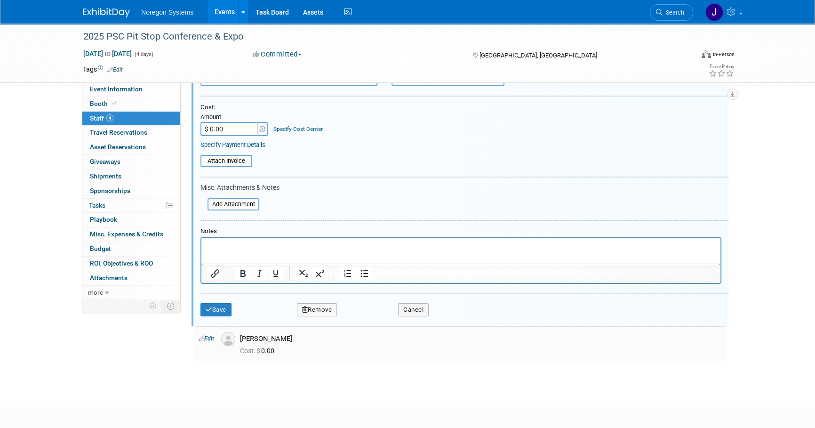
scroll to position [255, 0]
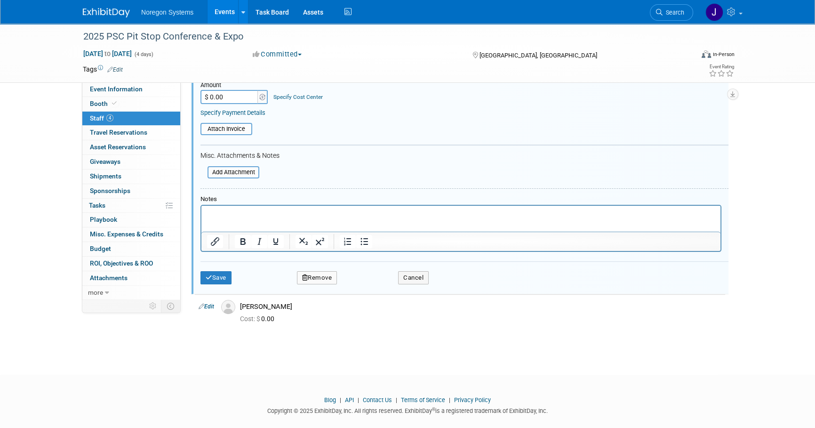
click at [320, 278] on button "Remove" at bounding box center [317, 277] width 40 height 13
click at [367, 285] on link "Yes" at bounding box center [367, 284] width 27 height 15
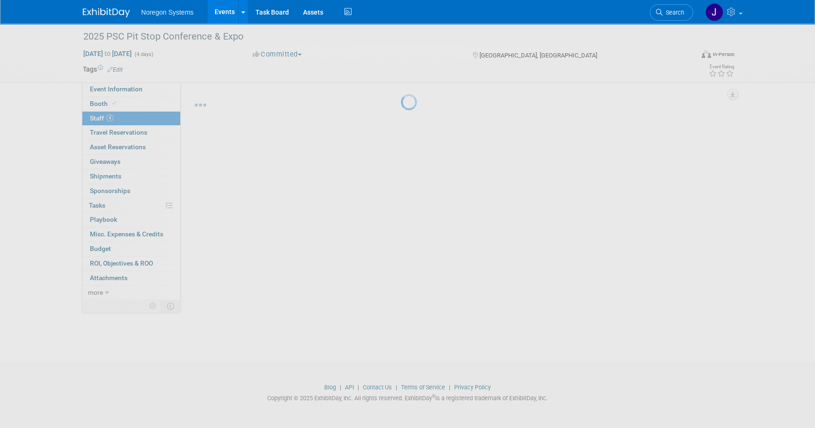
scroll to position [9, 0]
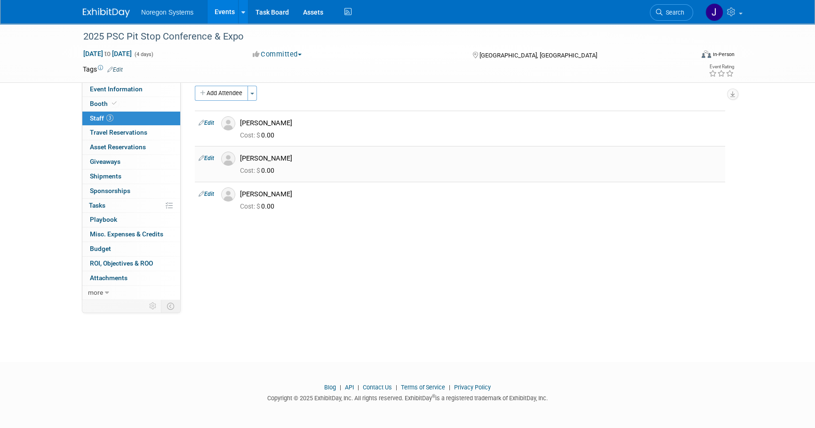
click at [212, 160] on link "Edit" at bounding box center [207, 158] width 16 height 7
select select "daf87f2a-32bb-4bf7-a059-1a6e2d78e916"
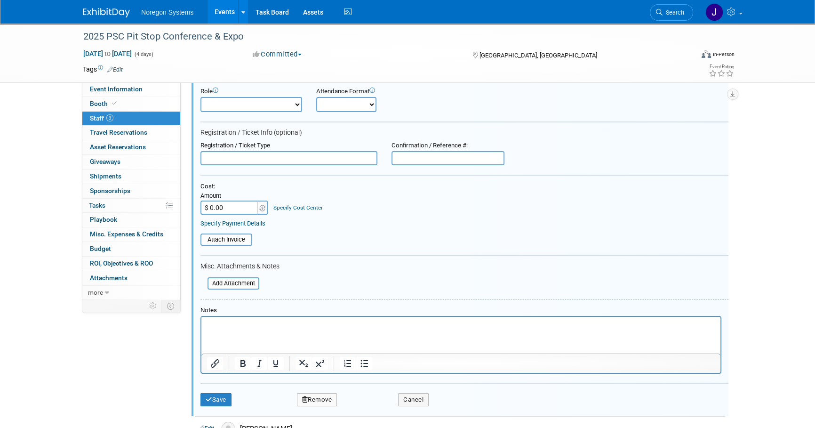
scroll to position [241, 0]
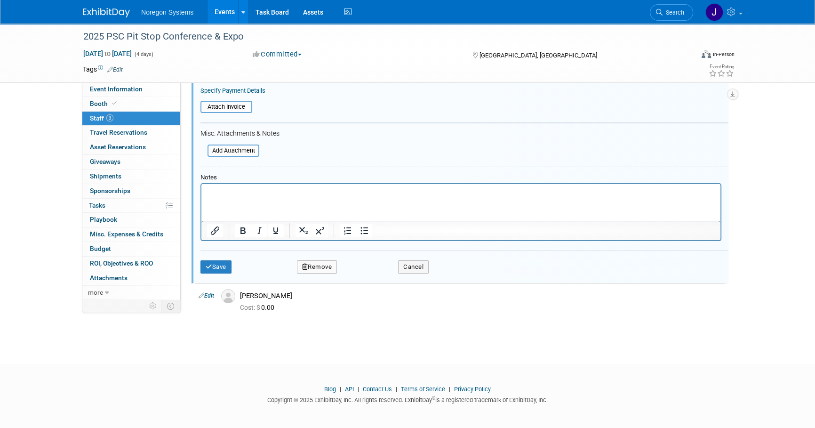
click at [317, 265] on button "Remove" at bounding box center [317, 266] width 40 height 13
click at [372, 273] on link "Yes" at bounding box center [367, 272] width 27 height 15
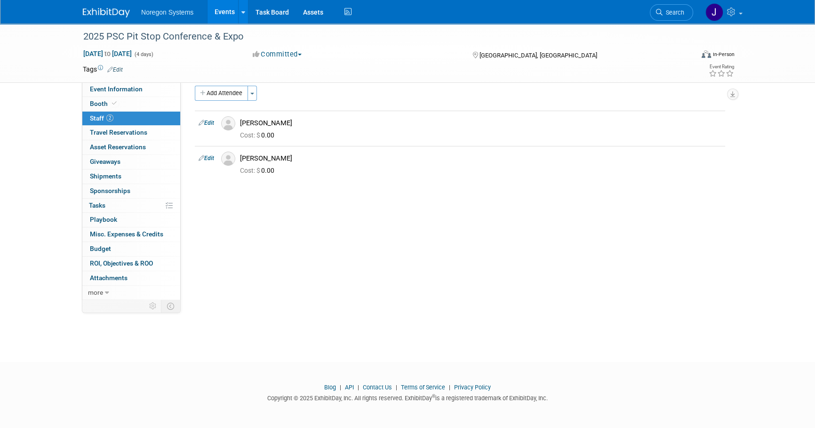
click at [519, 210] on div "Add Attendee Toggle Dropdown Quick -Tag Attendees Apply X (me) select all cancel" at bounding box center [460, 169] width 530 height 167
drag, startPoint x: 565, startPoint y: 278, endPoint x: 603, endPoint y: 151, distance: 132.7
click at [565, 272] on div "Event Website: Edit [URL][DOMAIN_NAME] Event Venue Name: [GEOGRAPHIC_DATA] Even…" at bounding box center [457, 181] width 552 height 217
click at [127, 88] on span "Event Information" at bounding box center [116, 89] width 53 height 8
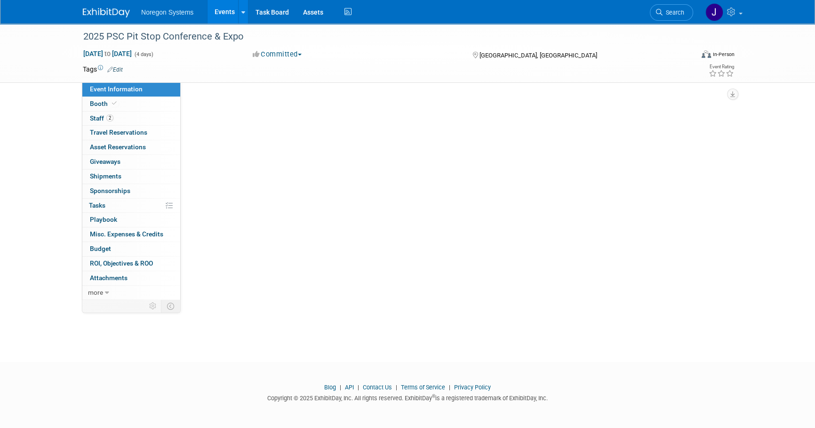
scroll to position [0, 0]
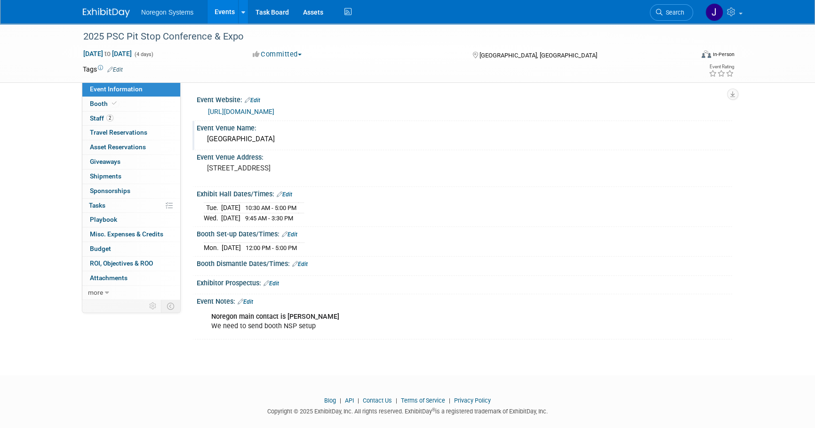
drag, startPoint x: 291, startPoint y: 150, endPoint x: 203, endPoint y: 153, distance: 88.5
click at [204, 146] on div "[GEOGRAPHIC_DATA]" at bounding box center [464, 139] width 521 height 15
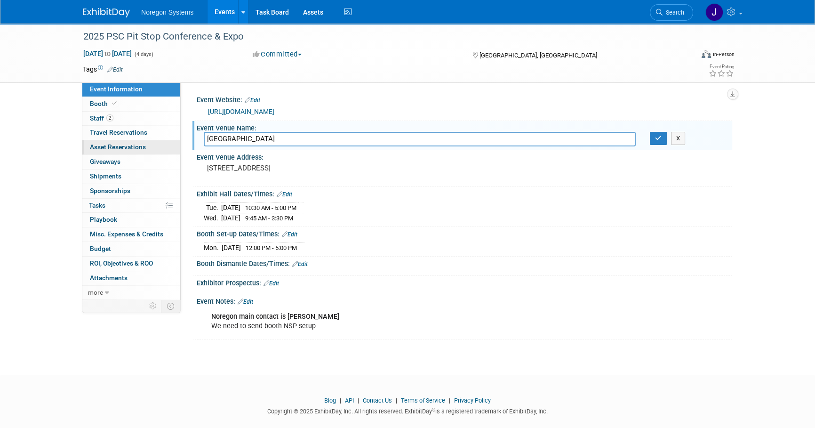
drag, startPoint x: 292, startPoint y: 148, endPoint x: 170, endPoint y: 142, distance: 122.0
click at [170, 142] on div "Event Information Event Info Booth Booth 2 Staff 2 Staff 0 Travel Reservations …" at bounding box center [408, 182] width 664 height 316
click at [332, 172] on pre "[STREET_ADDRESS]" at bounding box center [308, 168] width 202 height 8
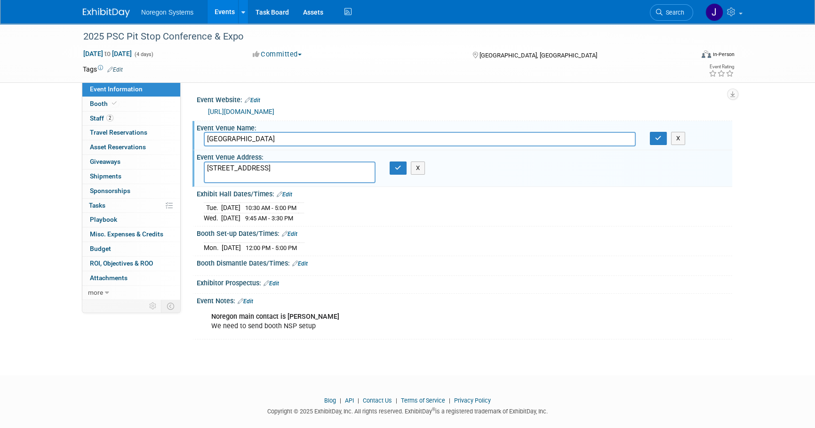
click at [329, 146] on input "[GEOGRAPHIC_DATA]" at bounding box center [420, 139] width 432 height 15
